Goal: Information Seeking & Learning: Find specific fact

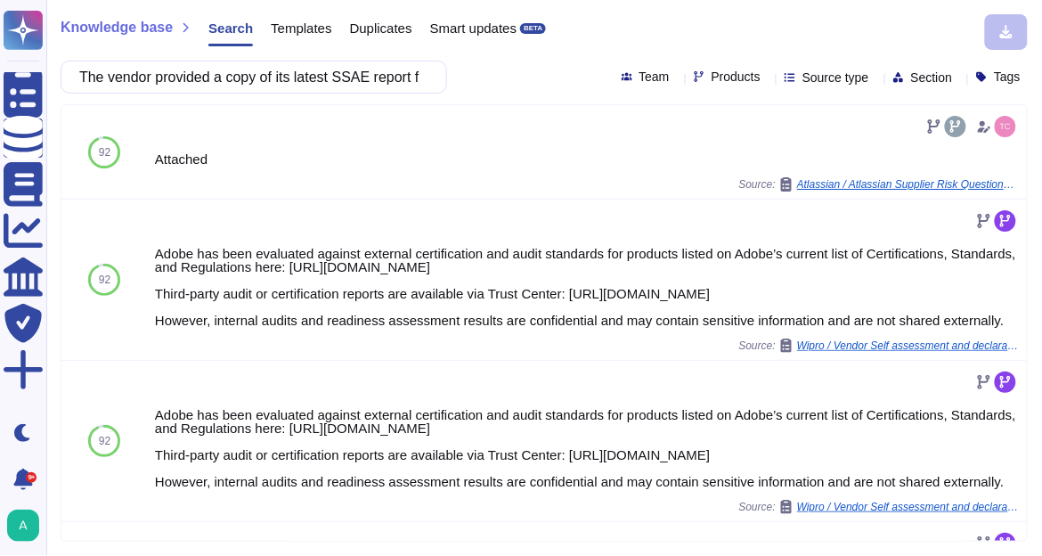
scroll to position [214, 0]
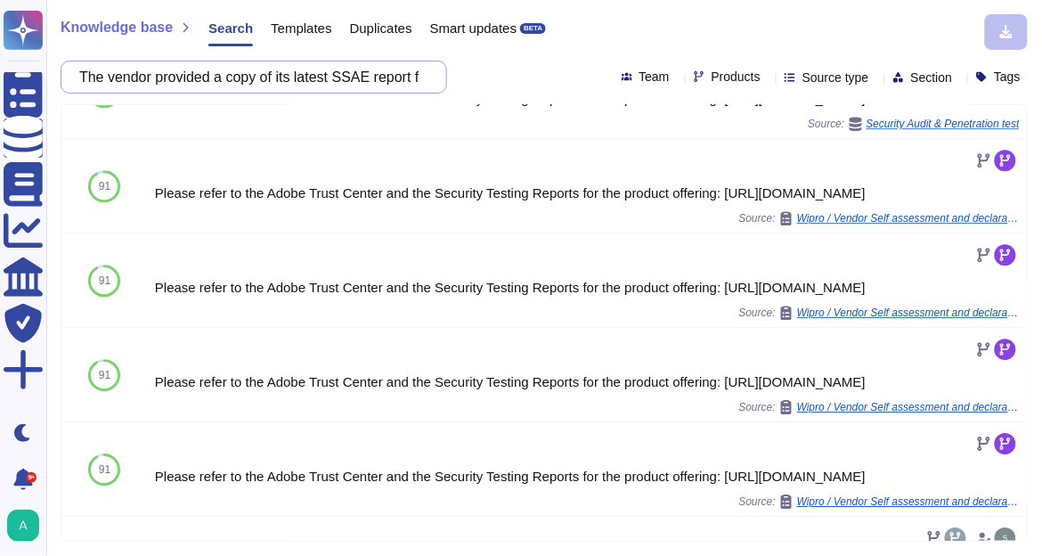
click at [313, 79] on input "The vendor provided a copy of its latest SSAE report for datacenter operation" at bounding box center [249, 76] width 358 height 31
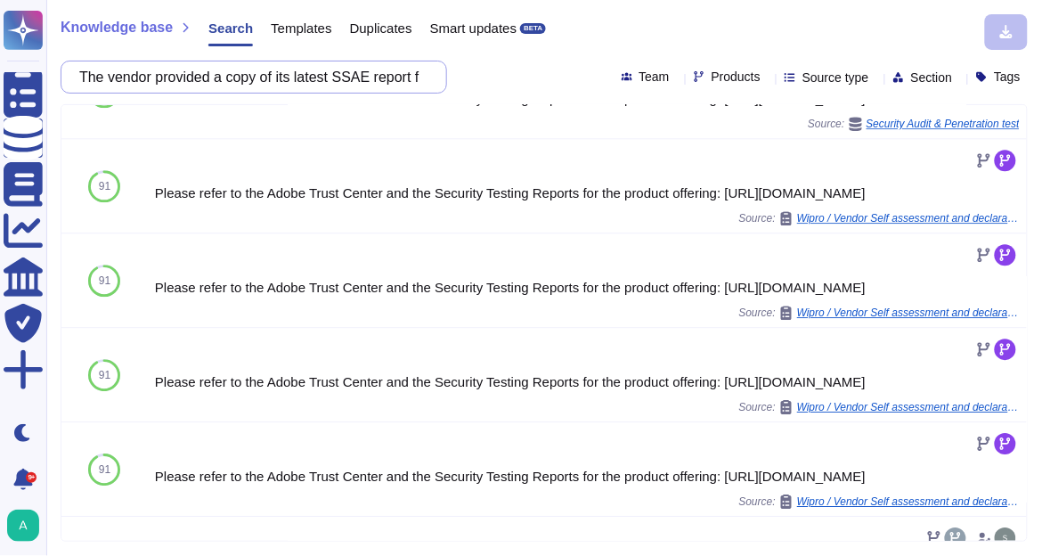
click at [313, 79] on input "The vendor provided a copy of its latest SSAE report for datacenter operation" at bounding box center [249, 76] width 358 height 31
paste input "Adobe provides SSAE reports for its datacenter operations"
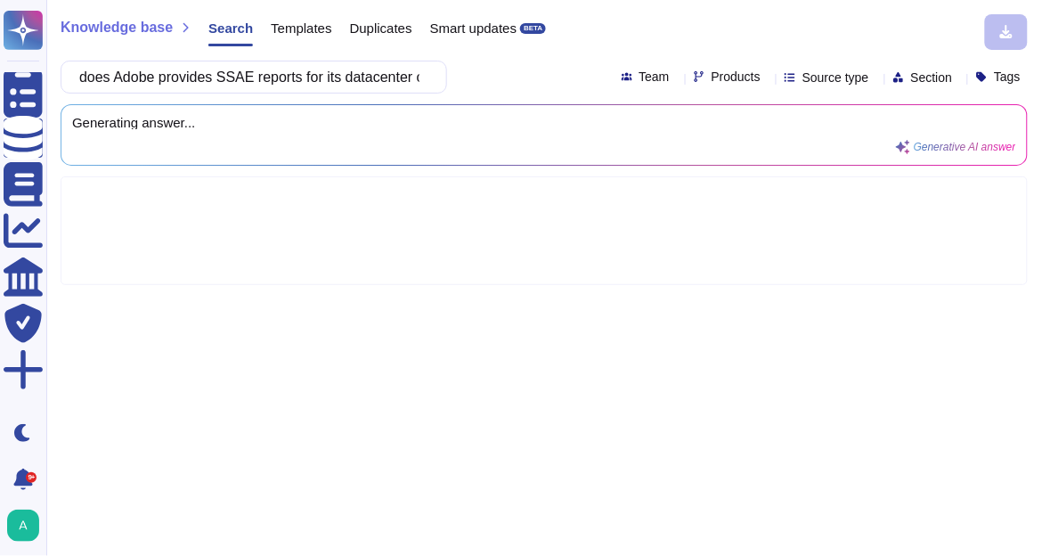
type input "does Adobe provides SSAE reports for its datacenter operations"
